Goal: Obtain resource: Download file/media

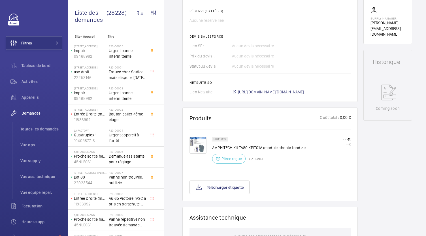
scroll to position [230, 0]
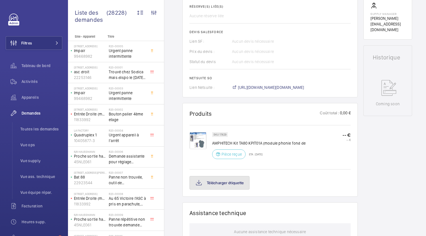
click at [210, 184] on button "Télécharger étiquette" at bounding box center [219, 183] width 60 height 14
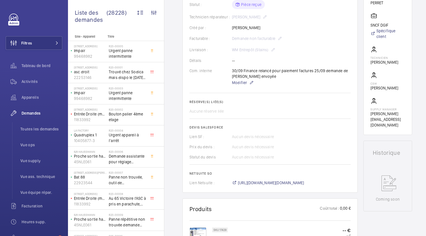
scroll to position [163, 0]
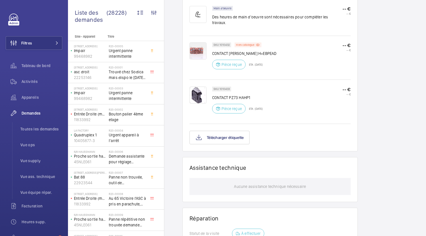
scroll to position [356, 0]
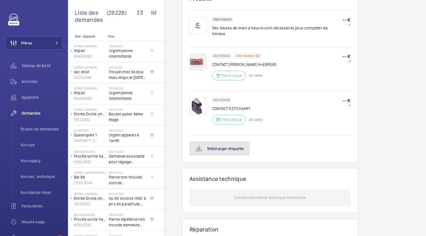
click at [238, 142] on button "Télécharger étiquette" at bounding box center [219, 149] width 60 height 14
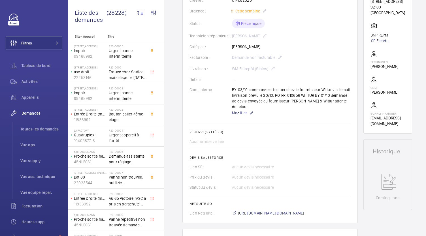
scroll to position [120, 0]
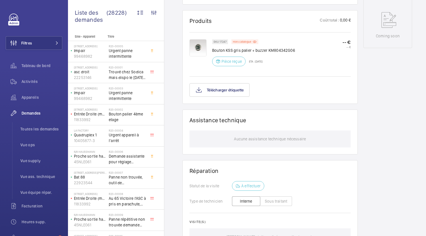
scroll to position [322, 0]
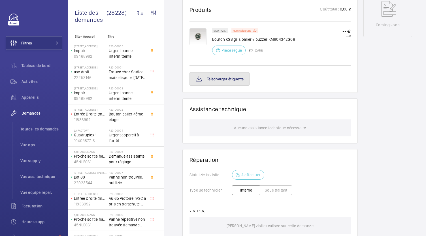
click at [230, 82] on button "Télécharger étiquette" at bounding box center [219, 79] width 60 height 14
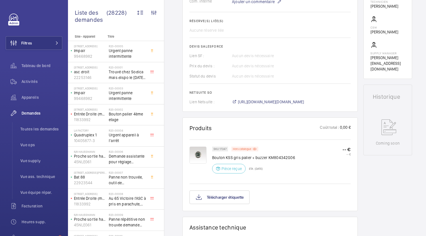
scroll to position [173, 0]
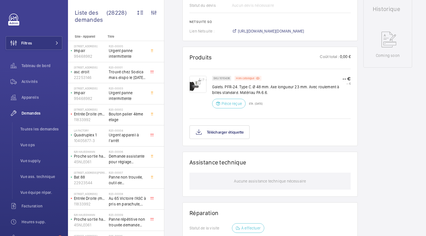
scroll to position [275, 0]
click at [219, 133] on button "Télécharger étiquette" at bounding box center [219, 132] width 60 height 14
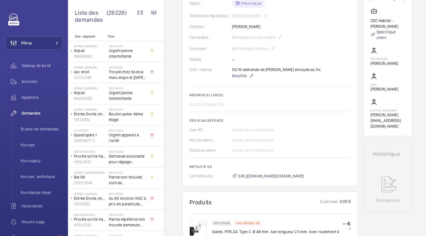
scroll to position [134, 0]
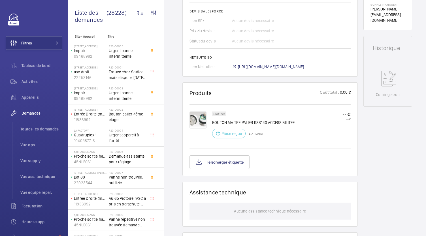
scroll to position [247, 0]
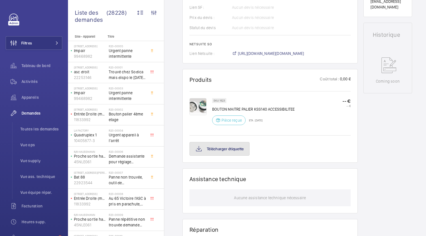
click at [235, 156] on button "Télécharger étiquette" at bounding box center [219, 149] width 60 height 14
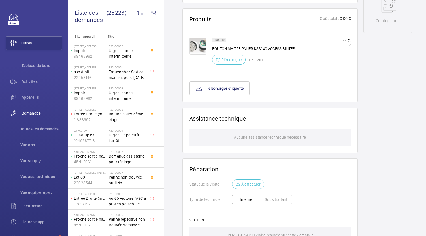
scroll to position [308, 0]
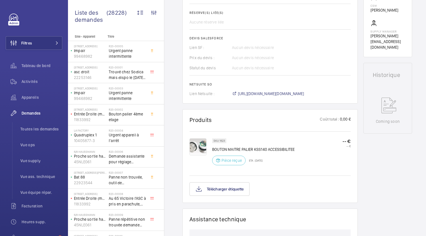
scroll to position [209, 0]
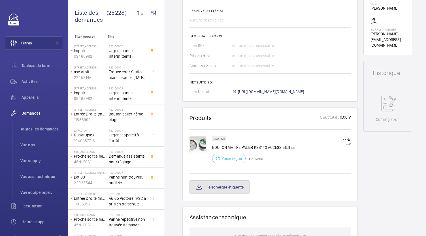
click at [230, 187] on button "Télécharger étiquette" at bounding box center [219, 187] width 60 height 14
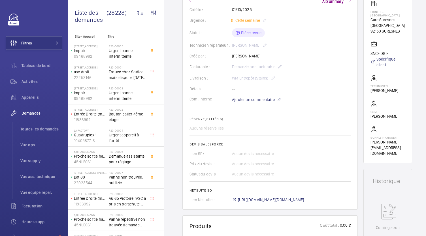
scroll to position [98, 0]
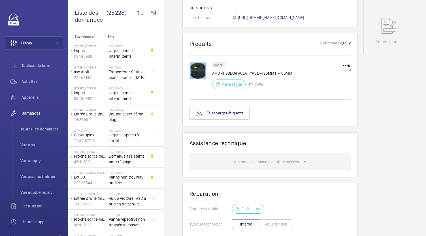
scroll to position [289, 0]
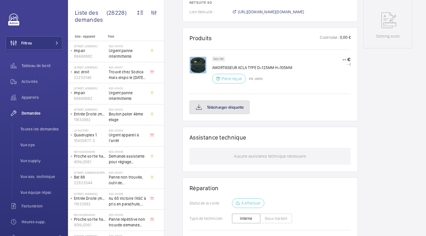
click at [226, 114] on button "Télécharger étiquette" at bounding box center [219, 108] width 60 height 14
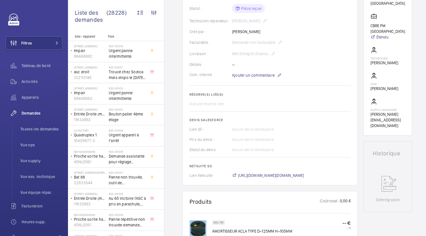
scroll to position [124, 0]
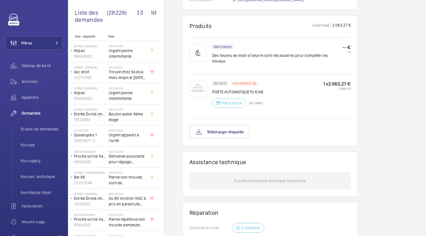
scroll to position [358, 0]
click at [232, 124] on button "Télécharger étiquette" at bounding box center [219, 131] width 60 height 14
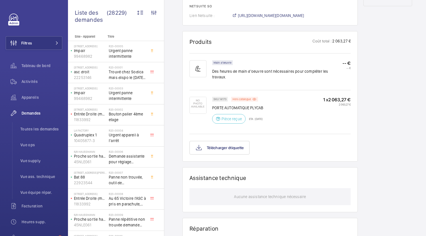
scroll to position [341, 0]
